Goal: Task Accomplishment & Management: Complete application form

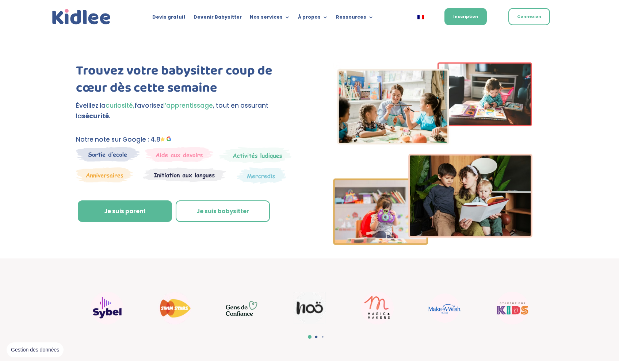
click at [160, 213] on link "Je suis parent" at bounding box center [125, 211] width 94 height 22
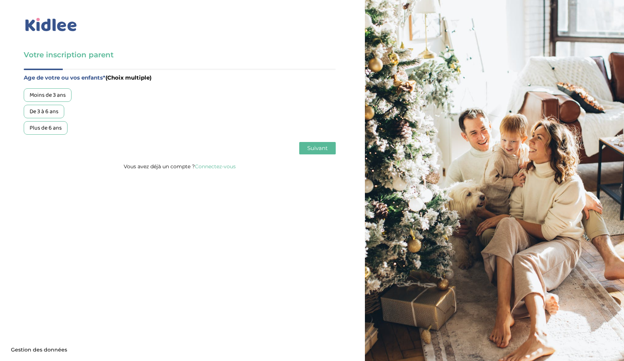
click at [66, 131] on div "Plus de 6 ans" at bounding box center [46, 128] width 44 height 14
click at [320, 147] on span "Suivant" at bounding box center [317, 148] width 20 height 7
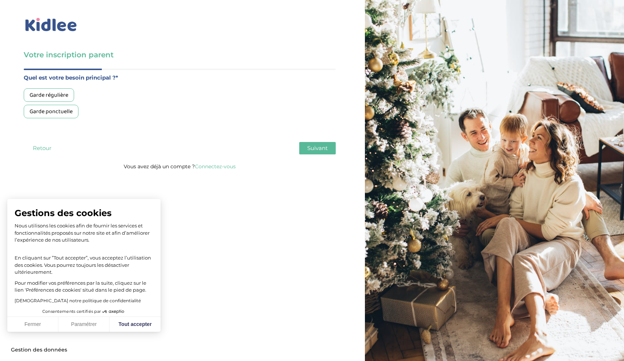
click at [174, 57] on h3 "Votre inscription parent" at bounding box center [180, 55] width 312 height 10
click at [54, 29] on img at bounding box center [51, 24] width 55 height 17
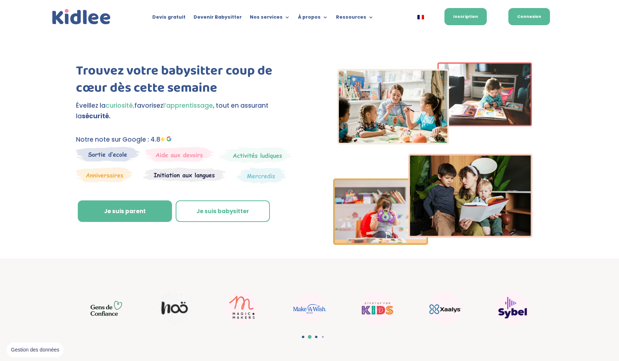
click at [522, 11] on link "Connexion" at bounding box center [529, 16] width 42 height 17
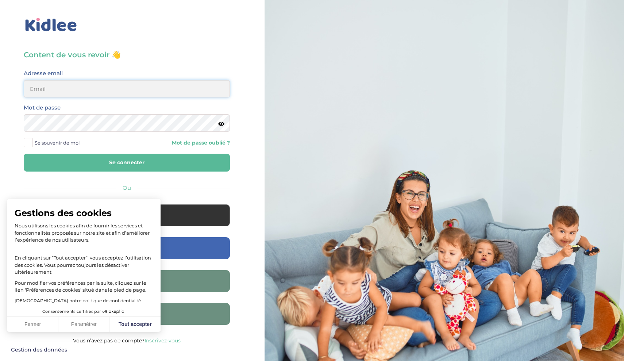
type input "gwenaelle.mordelet@gmail.com"
click at [30, 145] on span at bounding box center [28, 142] width 9 height 9
click at [0, 0] on input "Se souvenir de moi" at bounding box center [0, 0] width 0 height 0
click at [54, 162] on button "Se connecter" at bounding box center [127, 163] width 206 height 18
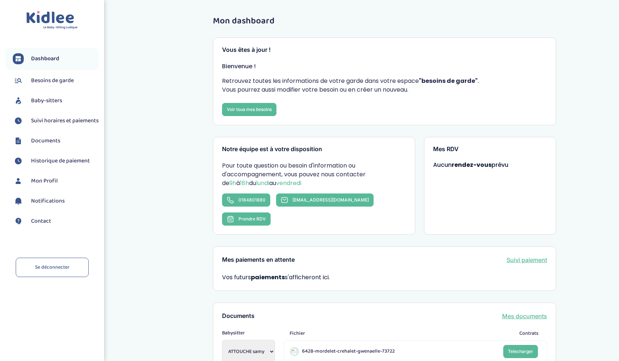
click at [43, 100] on span "Baby-sitters" at bounding box center [46, 100] width 31 height 9
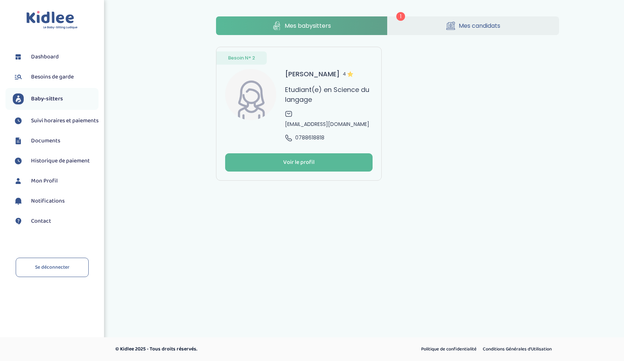
click at [436, 23] on link "Mes candidats" at bounding box center [474, 25] width 172 height 19
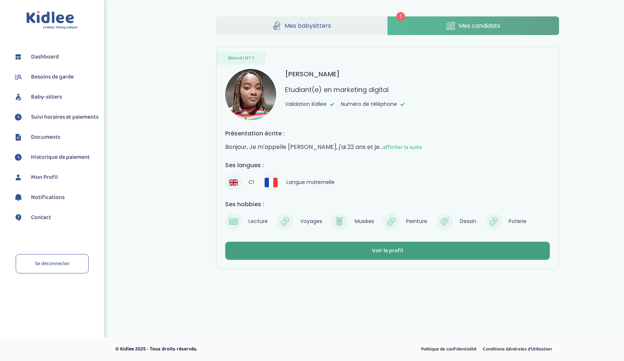
click at [387, 247] on div "Voir le profil" at bounding box center [387, 251] width 31 height 8
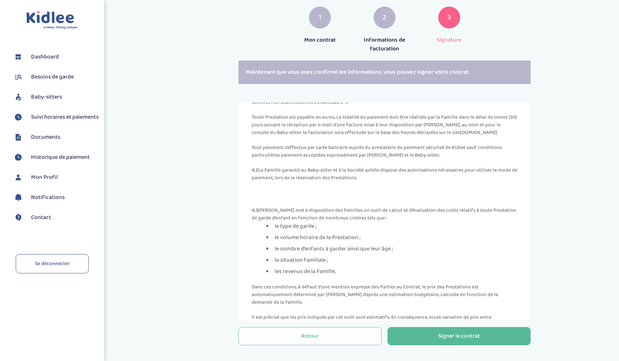
scroll to position [143, 0]
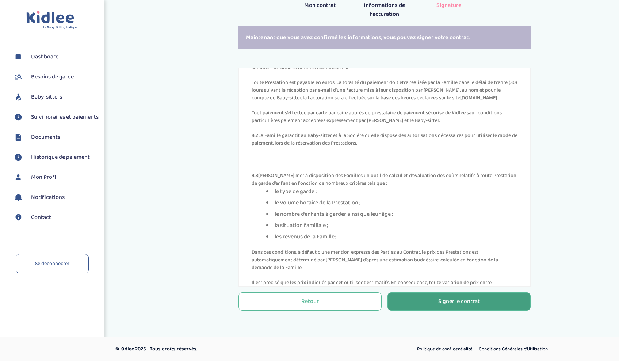
click at [433, 296] on button "Signer le contrat" at bounding box center [458, 301] width 143 height 18
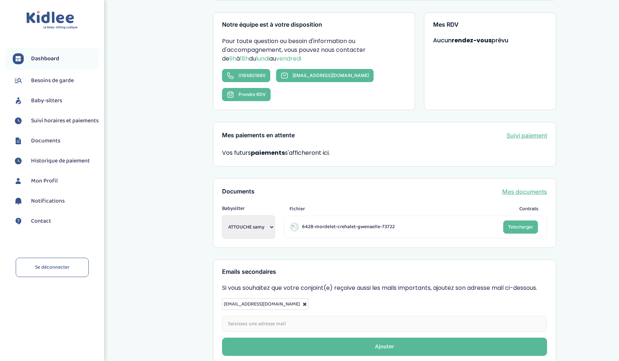
scroll to position [121, 0]
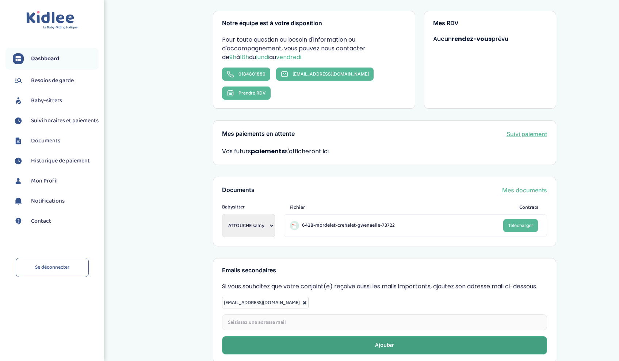
click at [419, 336] on button "Ajouter" at bounding box center [384, 345] width 325 height 18
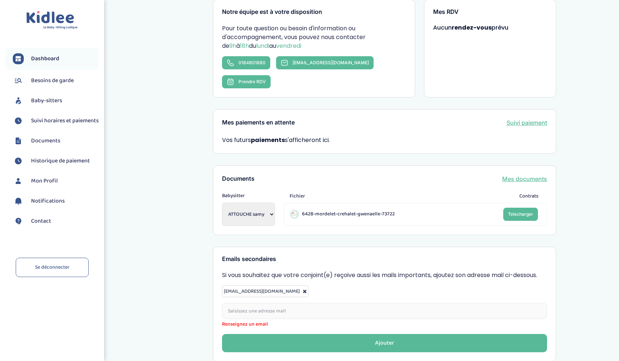
scroll to position [161, 0]
